Goal: Information Seeking & Learning: Check status

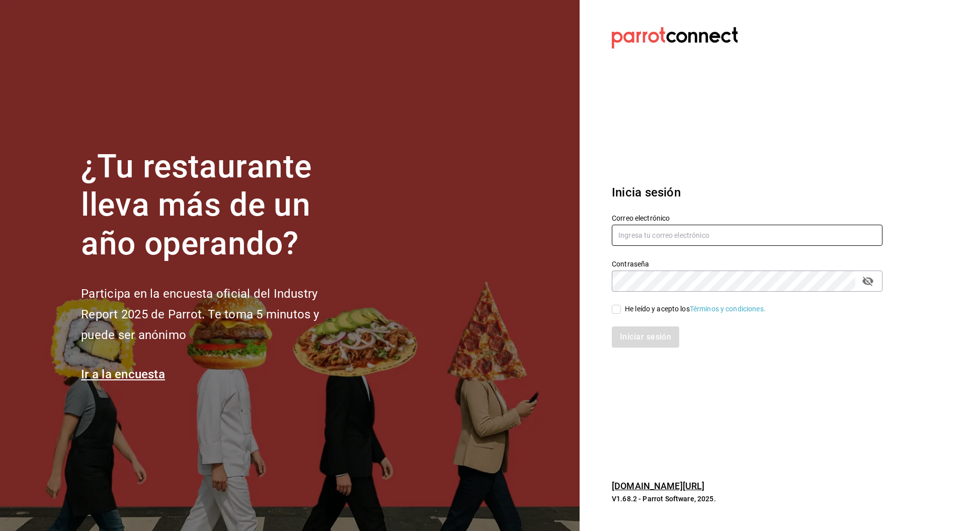
click at [682, 228] on input "text" at bounding box center [747, 234] width 271 height 21
paste input "[EMAIL_ADDRESS][DOMAIN_NAME]"
type input "[EMAIL_ADDRESS][DOMAIN_NAME]"
click at [613, 307] on input "He leído y acepto los Términos y condiciones." at bounding box center [616, 309] width 9 height 9
checkbox input "true"
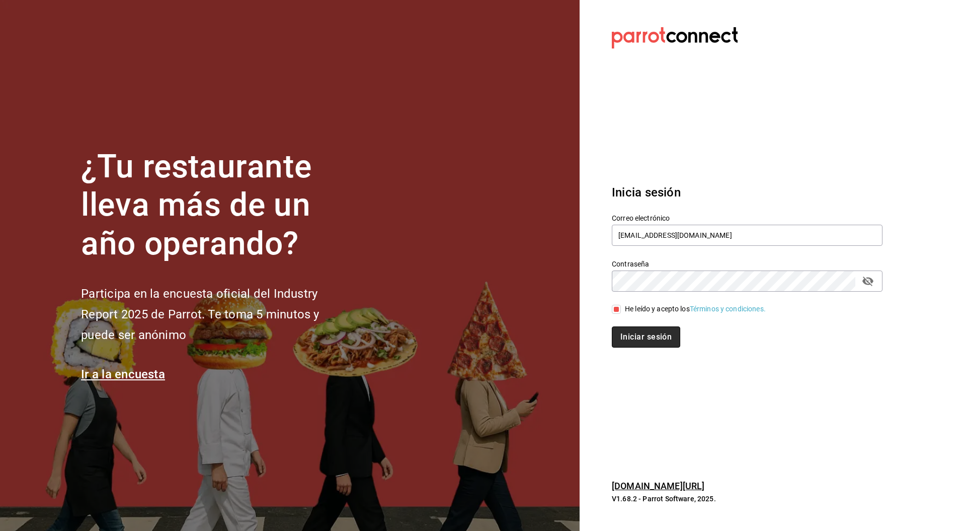
click at [627, 340] on button "Iniciar sesión" at bounding box center [646, 336] width 68 height 21
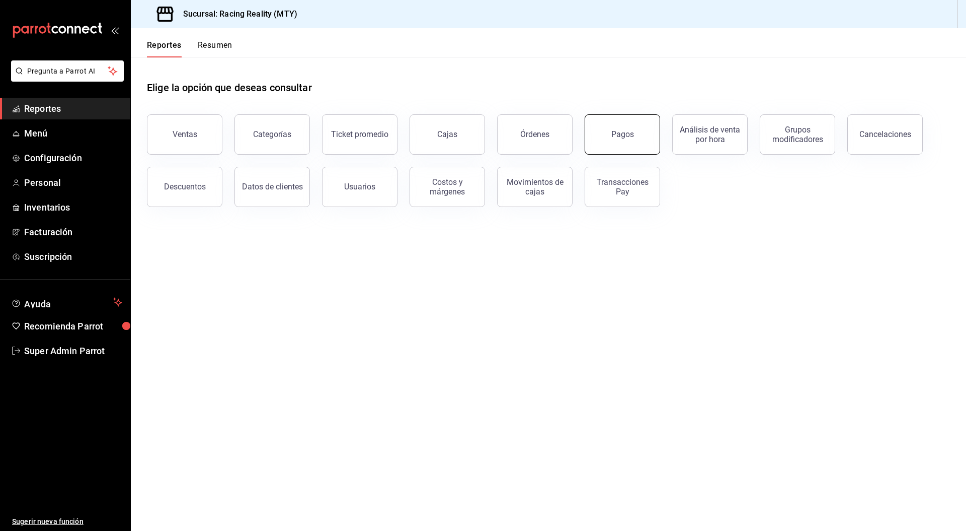
click at [625, 146] on button "Pagos" at bounding box center [623, 134] width 76 height 40
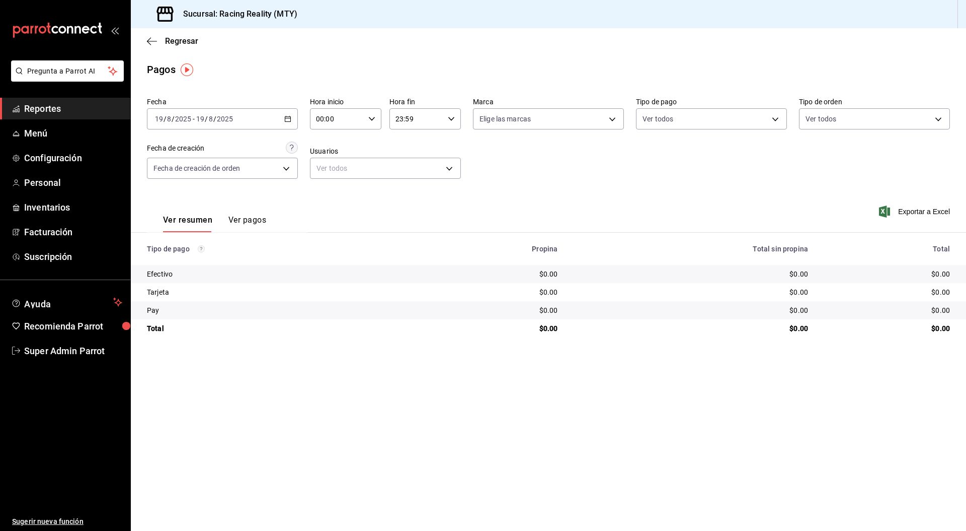
click at [264, 119] on div "2025-08-19 19 / 8 / 2025 - 2025-08-19 19 / 8 / 2025" at bounding box center [222, 118] width 151 height 21
click at [210, 264] on span "Rango de fechas" at bounding box center [195, 262] width 78 height 11
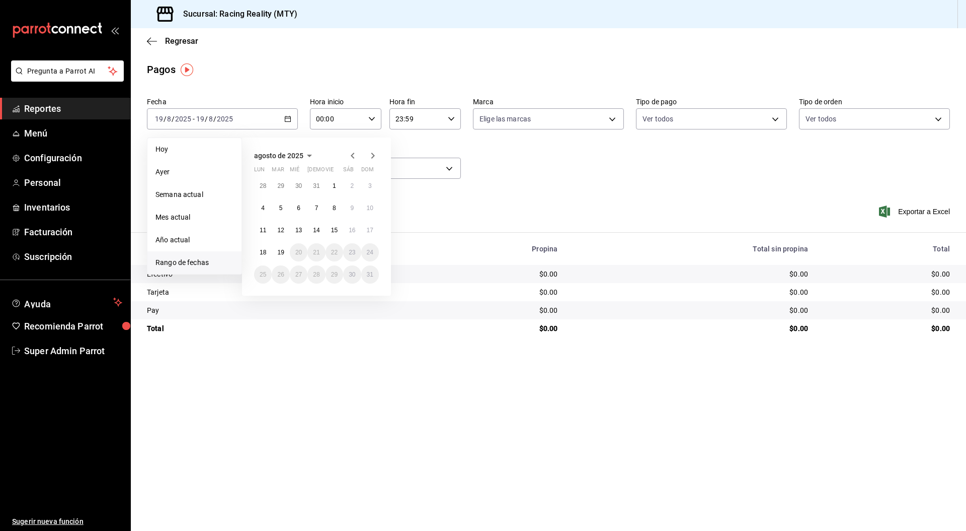
click at [354, 158] on icon "button" at bounding box center [353, 155] width 12 height 12
click at [300, 275] on abbr "30" at bounding box center [298, 274] width 7 height 7
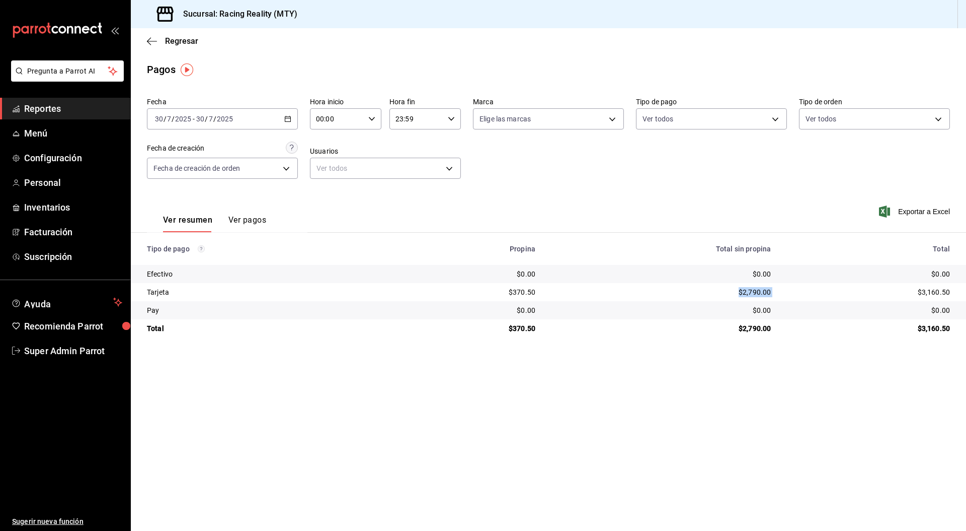
drag, startPoint x: 727, startPoint y: 291, endPoint x: 797, endPoint y: 290, distance: 70.5
click at [797, 289] on tr "Tarjeta $370.50 $2,790.00 $3,160.50" at bounding box center [549, 292] width 836 height 18
click at [798, 313] on div "$0.00" at bounding box center [868, 310] width 163 height 10
click at [679, 117] on body "Pregunta a Parrot AI Reportes Menú Configuración Personal Inventarios Facturaci…" at bounding box center [483, 265] width 966 height 531
click at [674, 190] on span "Efectivo" at bounding box center [723, 191] width 119 height 11
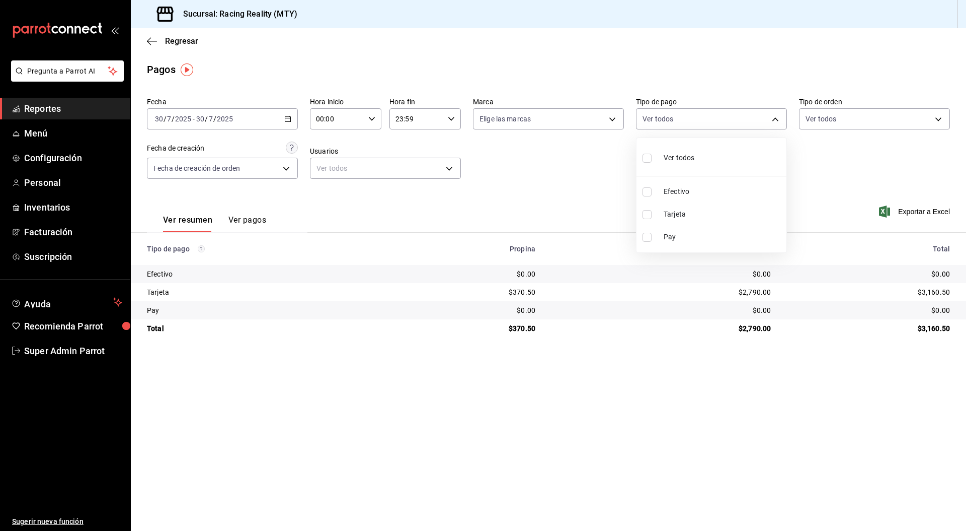
type input "d3a07161-e072-4dd3-87ee-2587c4430c9a"
checkbox input "true"
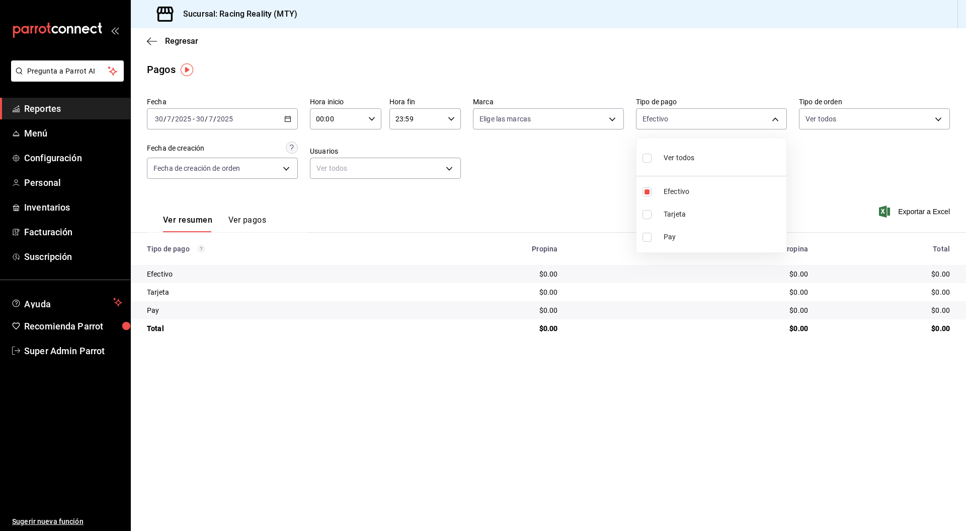
click at [558, 183] on div at bounding box center [483, 265] width 966 height 531
click at [270, 119] on div "2025-07-30 30 / 7 / 2025 - 2025-07-30 30 / 7 / 2025" at bounding box center [222, 118] width 151 height 21
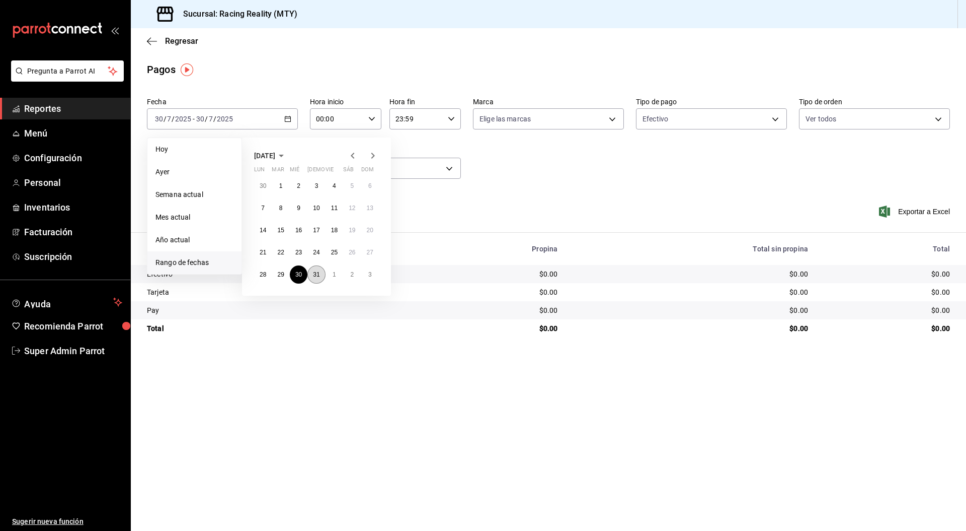
click at [318, 276] on abbr "31" at bounding box center [316, 274] width 7 height 7
click at [314, 276] on abbr "31" at bounding box center [316, 274] width 7 height 7
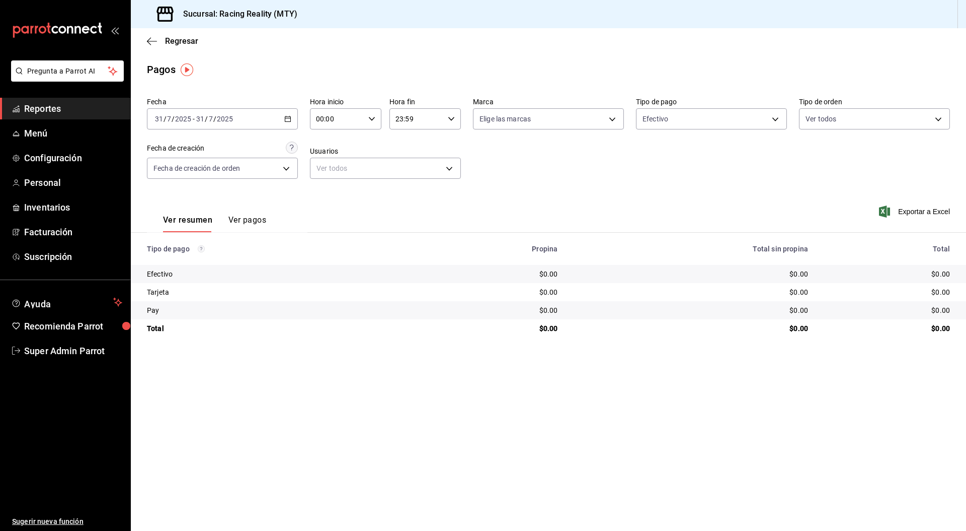
click at [248, 223] on button "Ver pagos" at bounding box center [248, 223] width 38 height 17
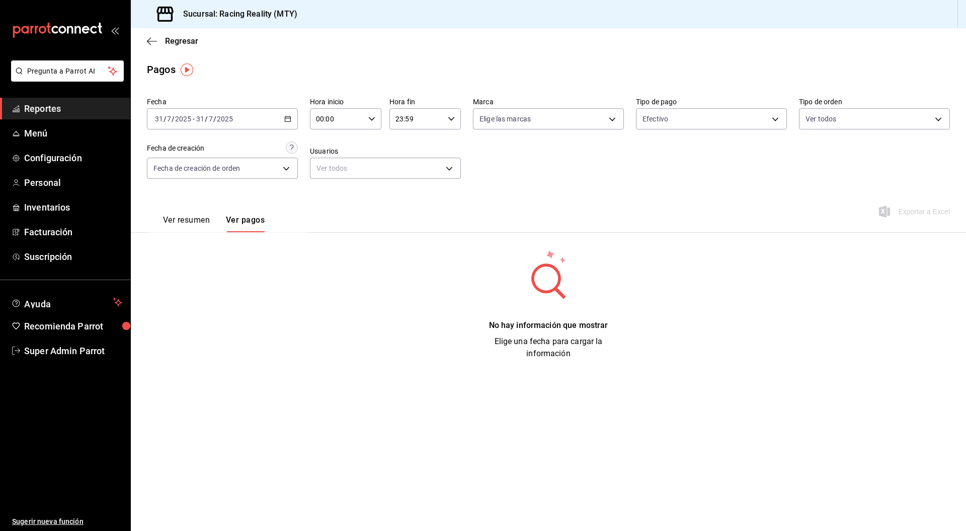
click at [193, 222] on button "Ver resumen" at bounding box center [186, 223] width 47 height 17
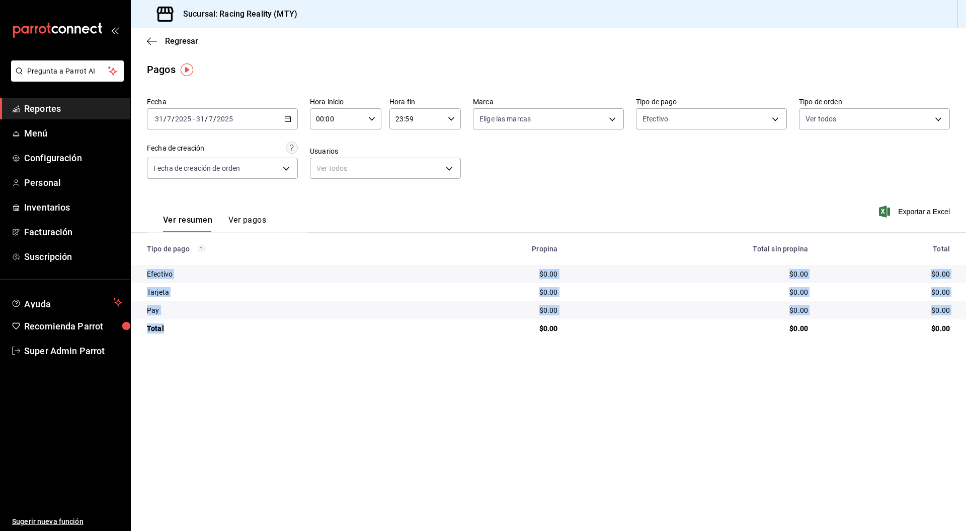
drag, startPoint x: 142, startPoint y: 273, endPoint x: 215, endPoint y: 334, distance: 95.4
click at [215, 334] on tbody "Efectivo $0.00 $0.00 $0.00 Tarjeta $0.00 $0.00 $0.00 Pay $0.00 $0.00 $0.00 Tota…" at bounding box center [549, 301] width 836 height 72
click at [413, 358] on main "Regresar Pagos Fecha 2025-07-31 31 / 7 / 2025 - 2025-07-31 31 / 7 / 2025 Hora i…" at bounding box center [549, 279] width 836 height 502
click at [222, 218] on div "Ver resumen Ver pagos" at bounding box center [214, 223] width 103 height 17
click at [229, 219] on button "Ver pagos" at bounding box center [248, 223] width 38 height 17
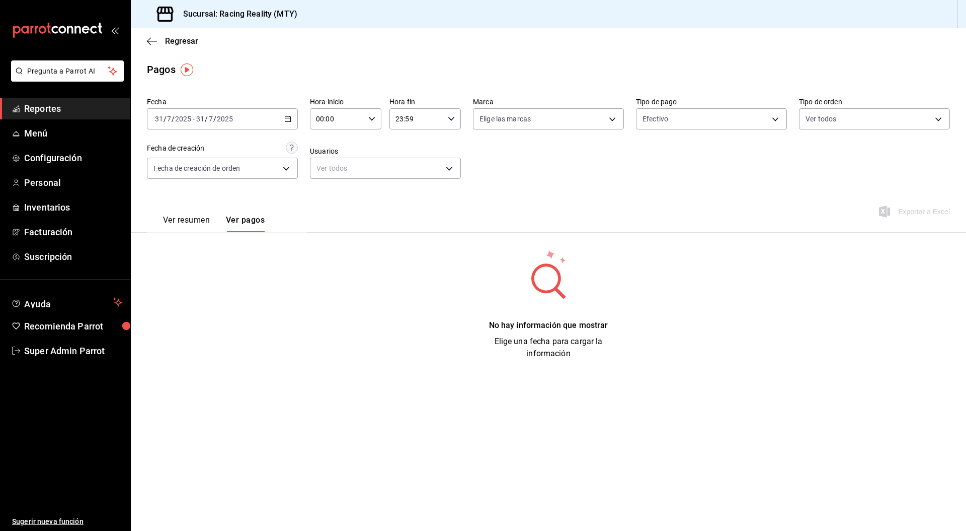
click at [190, 221] on button "Ver resumen" at bounding box center [186, 223] width 47 height 17
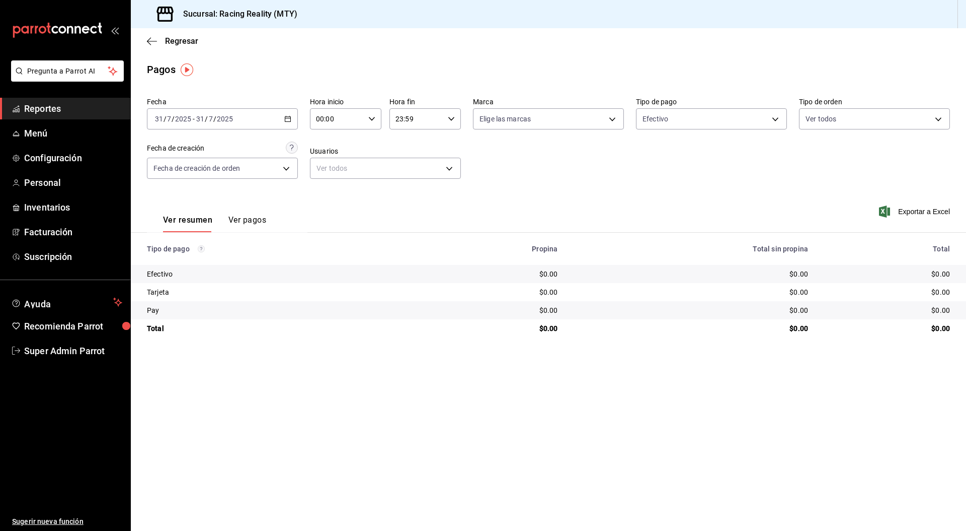
click at [248, 218] on button "Ver pagos" at bounding box center [248, 223] width 38 height 17
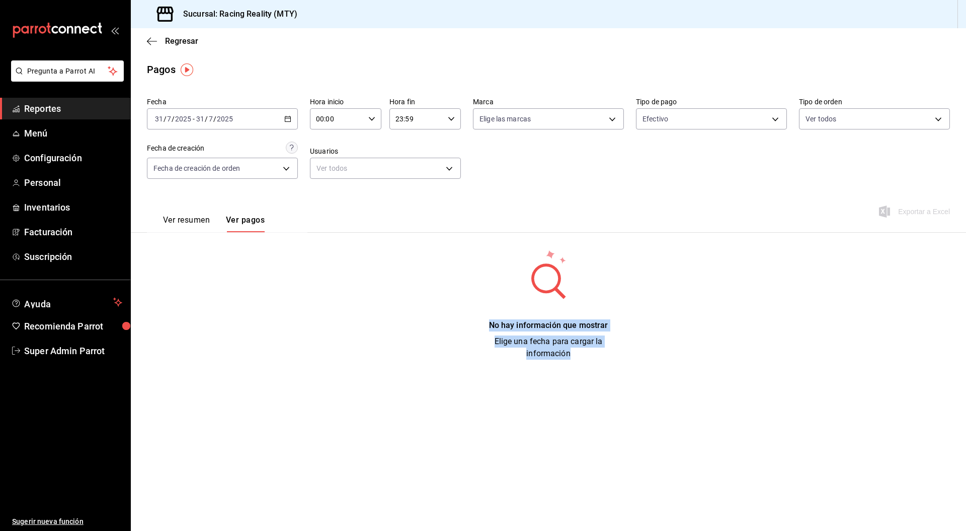
drag, startPoint x: 480, startPoint y: 266, endPoint x: 648, endPoint y: 379, distance: 202.1
click at [648, 379] on main "Regresar Pagos Fecha 2025-07-31 31 / 7 / 2025 - 2025-07-31 31 / 7 / 2025 Hora i…" at bounding box center [549, 279] width 836 height 502
click at [649, 379] on main "Regresar Pagos Fecha 2025-07-31 31 / 7 / 2025 - 2025-07-31 31 / 7 / 2025 Hora i…" at bounding box center [549, 279] width 836 height 502
drag, startPoint x: 609, startPoint y: 373, endPoint x: 367, endPoint y: 271, distance: 262.1
click at [375, 269] on main "Regresar Pagos Fecha 2025-07-31 31 / 7 / 2025 - 2025-07-31 31 / 7 / 2025 Hora i…" at bounding box center [549, 279] width 836 height 502
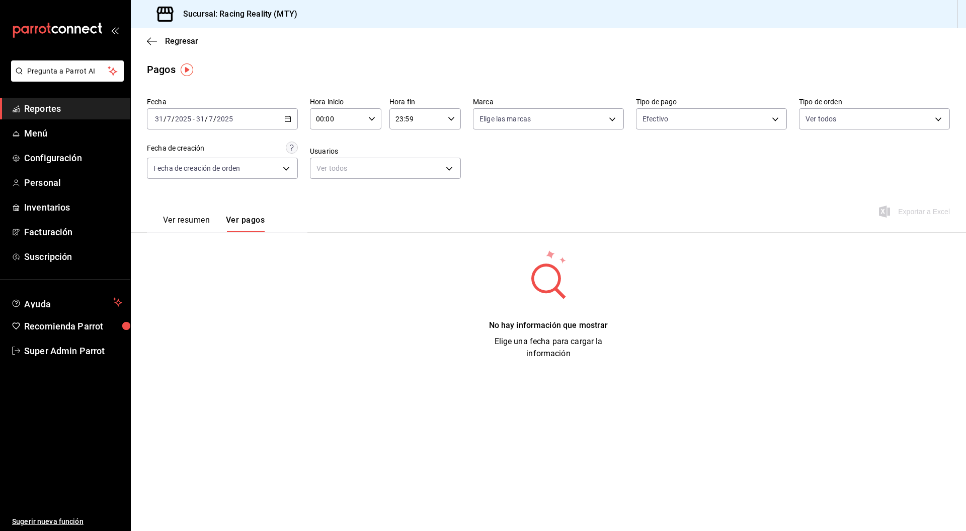
click at [366, 272] on div "No hay información que mostrar Elige una fecha para cargar la información" at bounding box center [548, 304] width 803 height 111
click at [201, 220] on button "Ver resumen" at bounding box center [186, 223] width 47 height 17
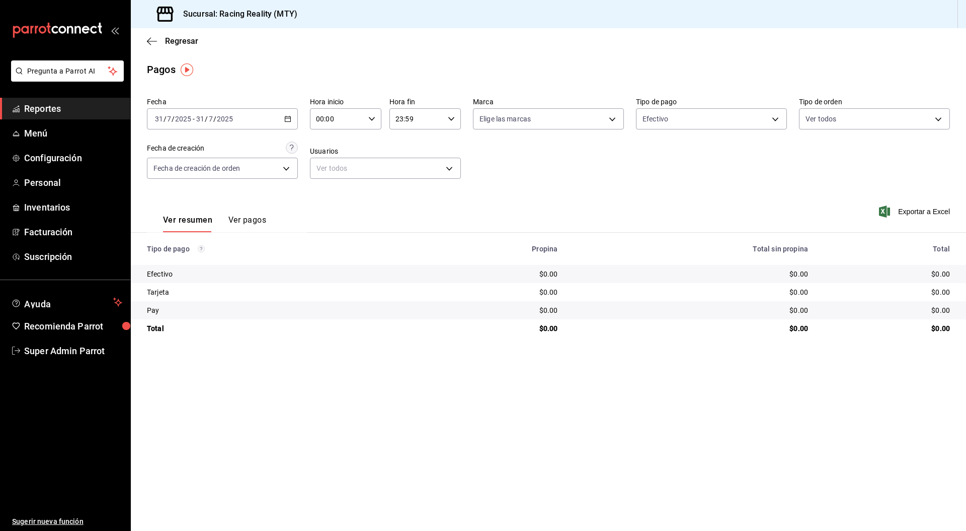
click at [154, 310] on div "Pay" at bounding box center [279, 310] width 264 height 10
click at [159, 295] on div "Tarjeta" at bounding box center [279, 292] width 264 height 10
click at [162, 274] on div "Efectivo" at bounding box center [279, 274] width 264 height 10
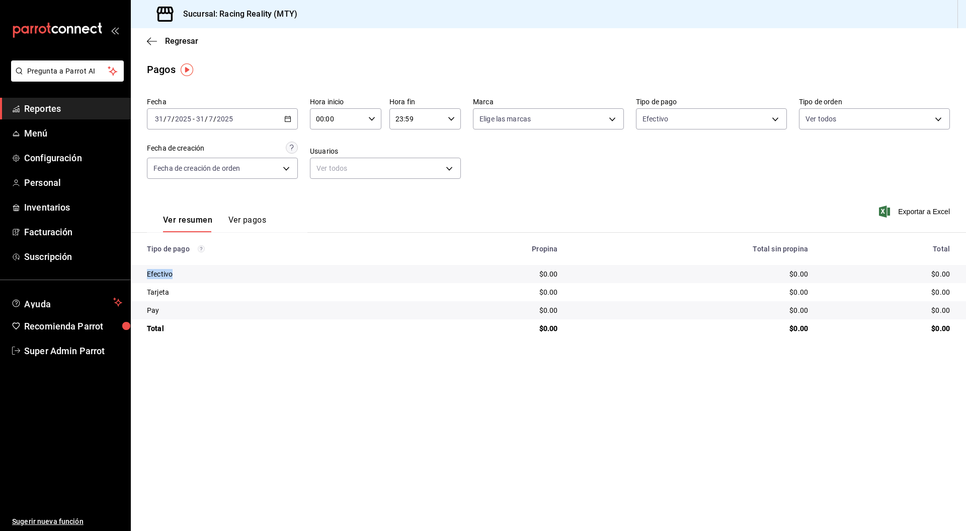
click at [162, 274] on div "Efectivo" at bounding box center [279, 274] width 264 height 10
click at [380, 346] on main "Regresar Pagos Fecha 2025-07-31 31 / 7 / 2025 - 2025-07-31 31 / 7 / 2025 Hora i…" at bounding box center [549, 279] width 836 height 502
